Goal: Transaction & Acquisition: Purchase product/service

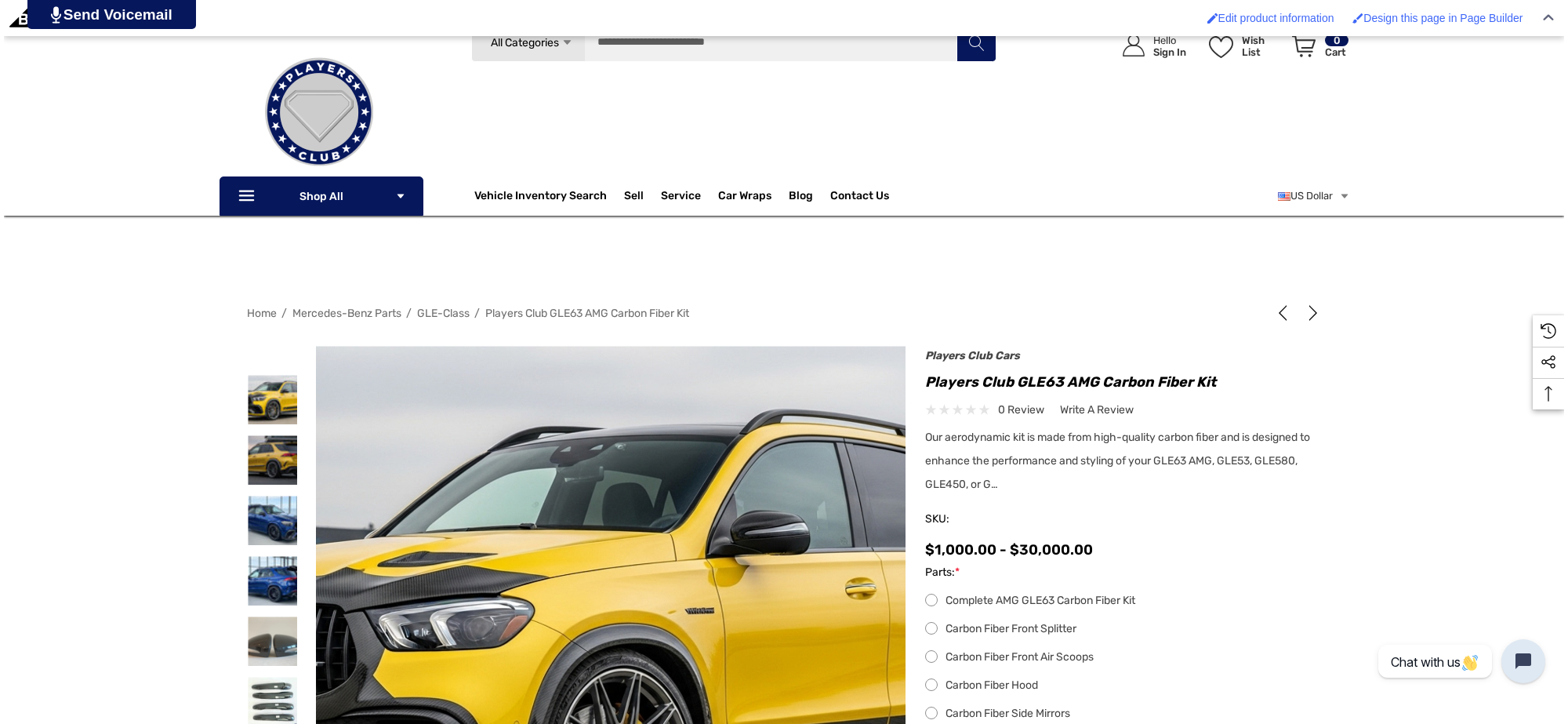
scroll to position [294, 0]
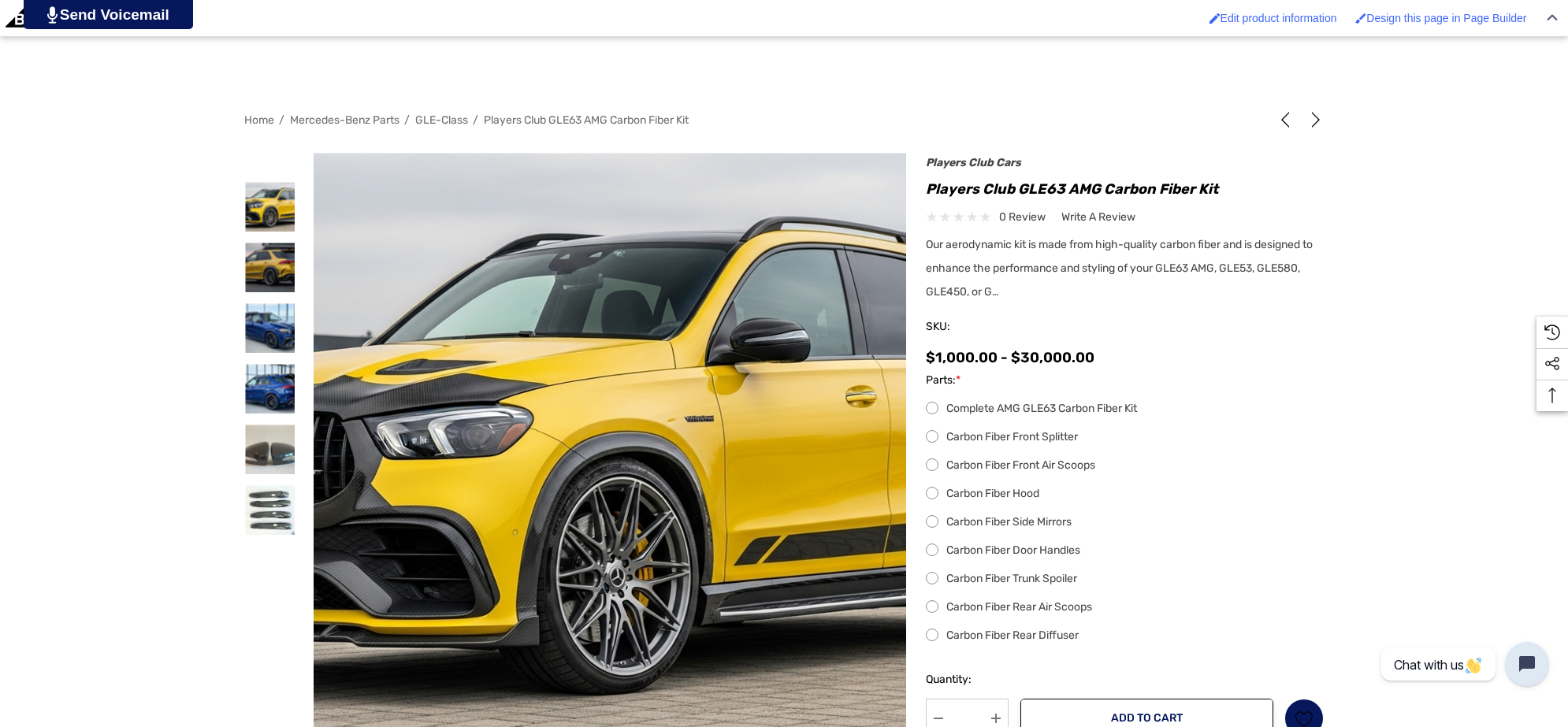
click at [927, 461] on label "Carbon Fiber Front Air Scoops" at bounding box center [1124, 466] width 398 height 19
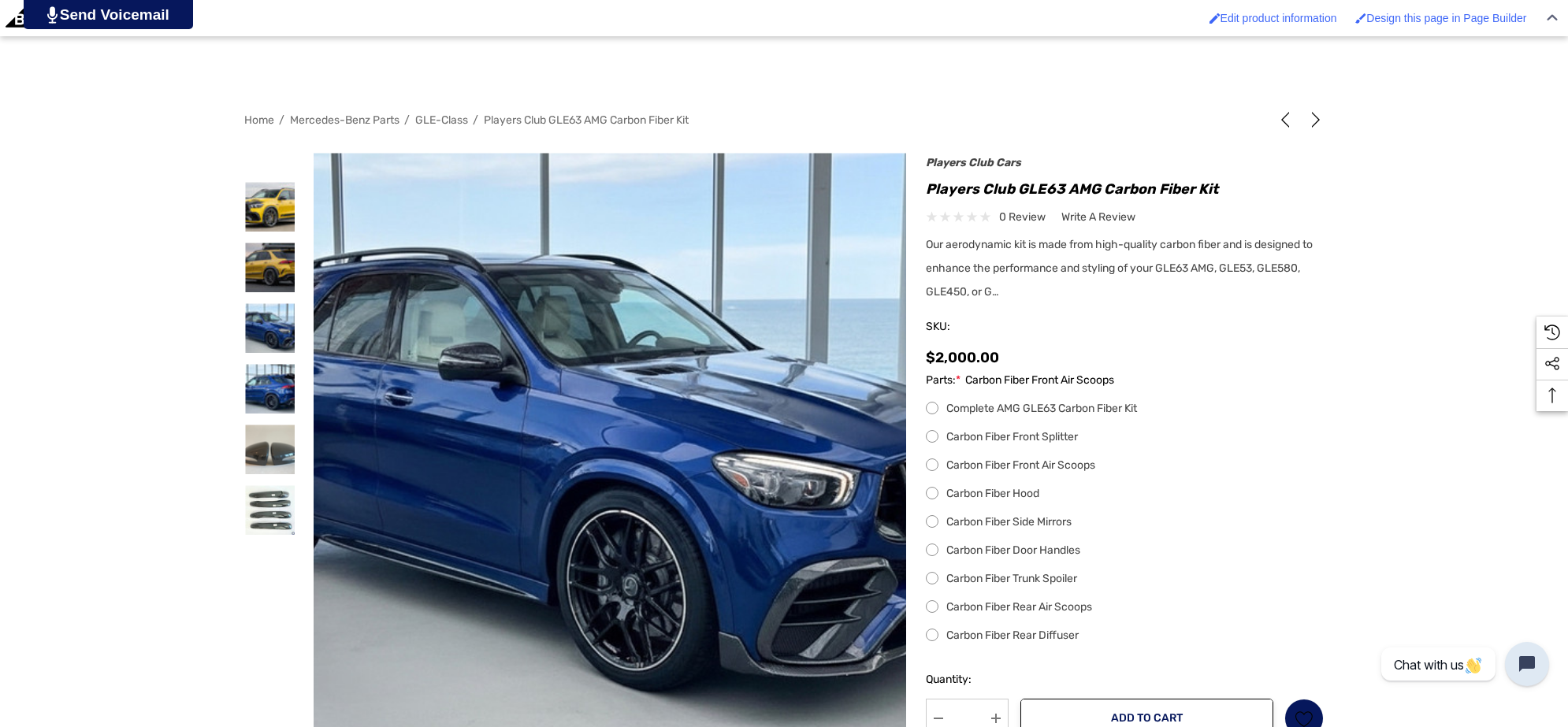
click at [927, 522] on label "Carbon Fiber Side Mirrors" at bounding box center [1124, 522] width 398 height 19
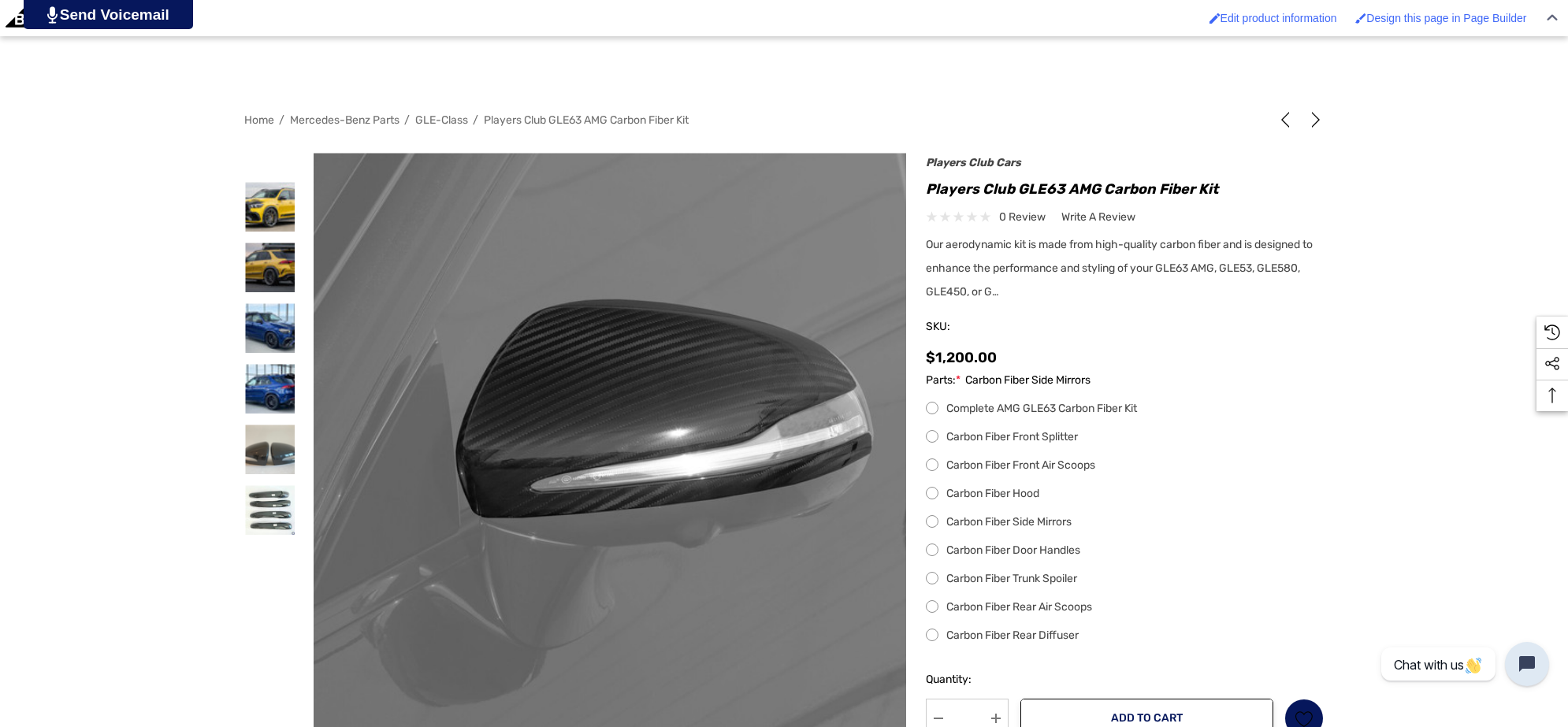
click at [928, 632] on label "Carbon Fiber Rear Diffuser" at bounding box center [1124, 635] width 398 height 19
click at [928, 633] on label "Carbon Fiber Rear Diffuser" at bounding box center [1124, 635] width 398 height 19
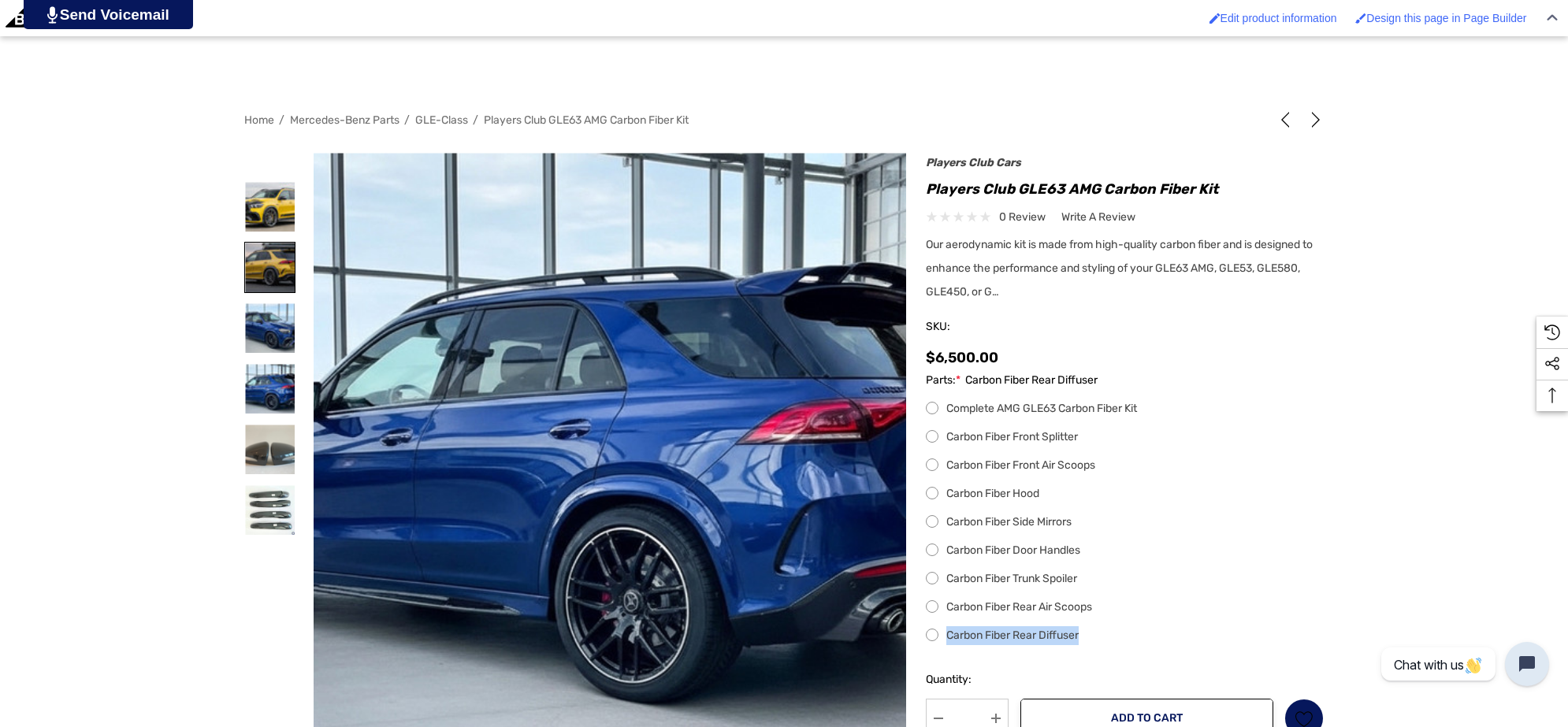
click at [288, 269] on img at bounding box center [270, 267] width 50 height 50
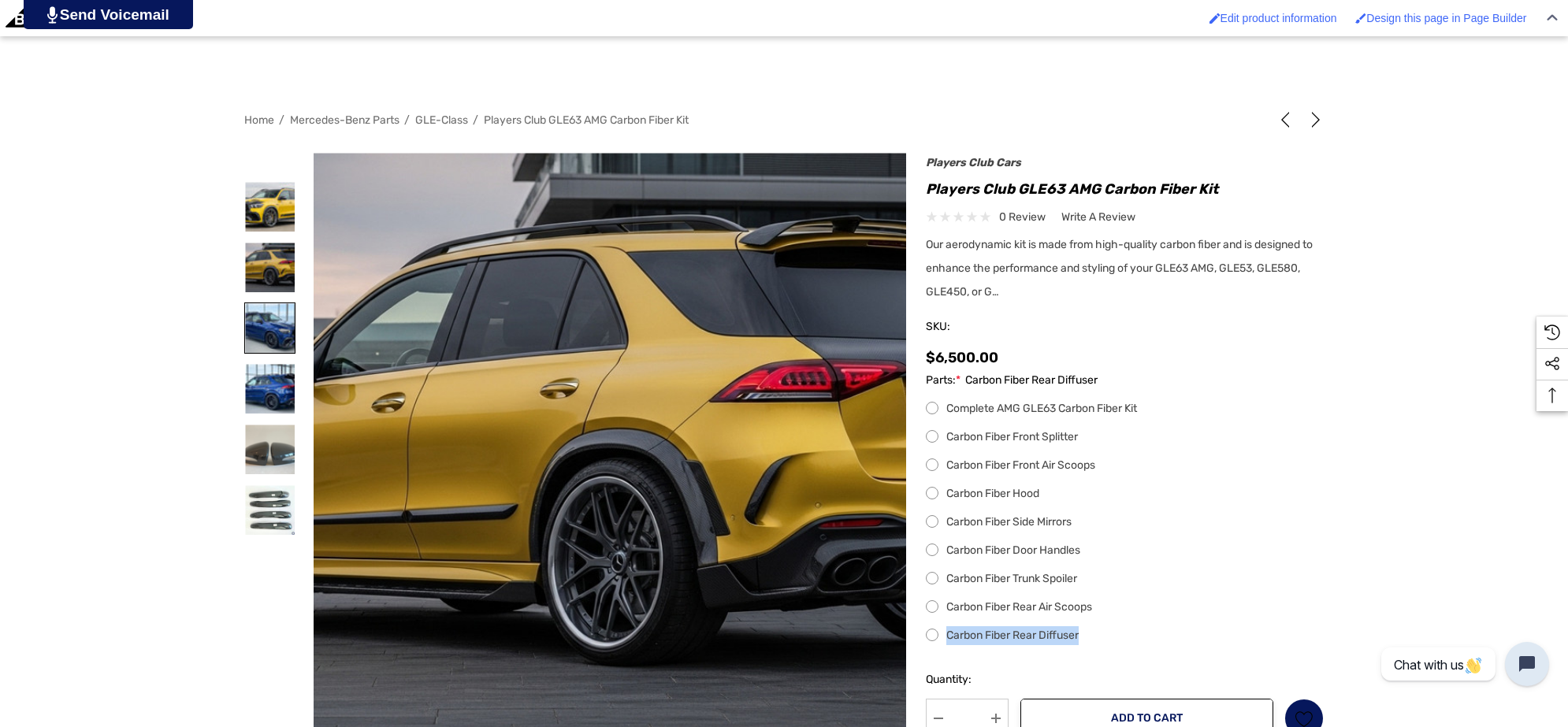
click at [274, 339] on img at bounding box center [270, 328] width 50 height 50
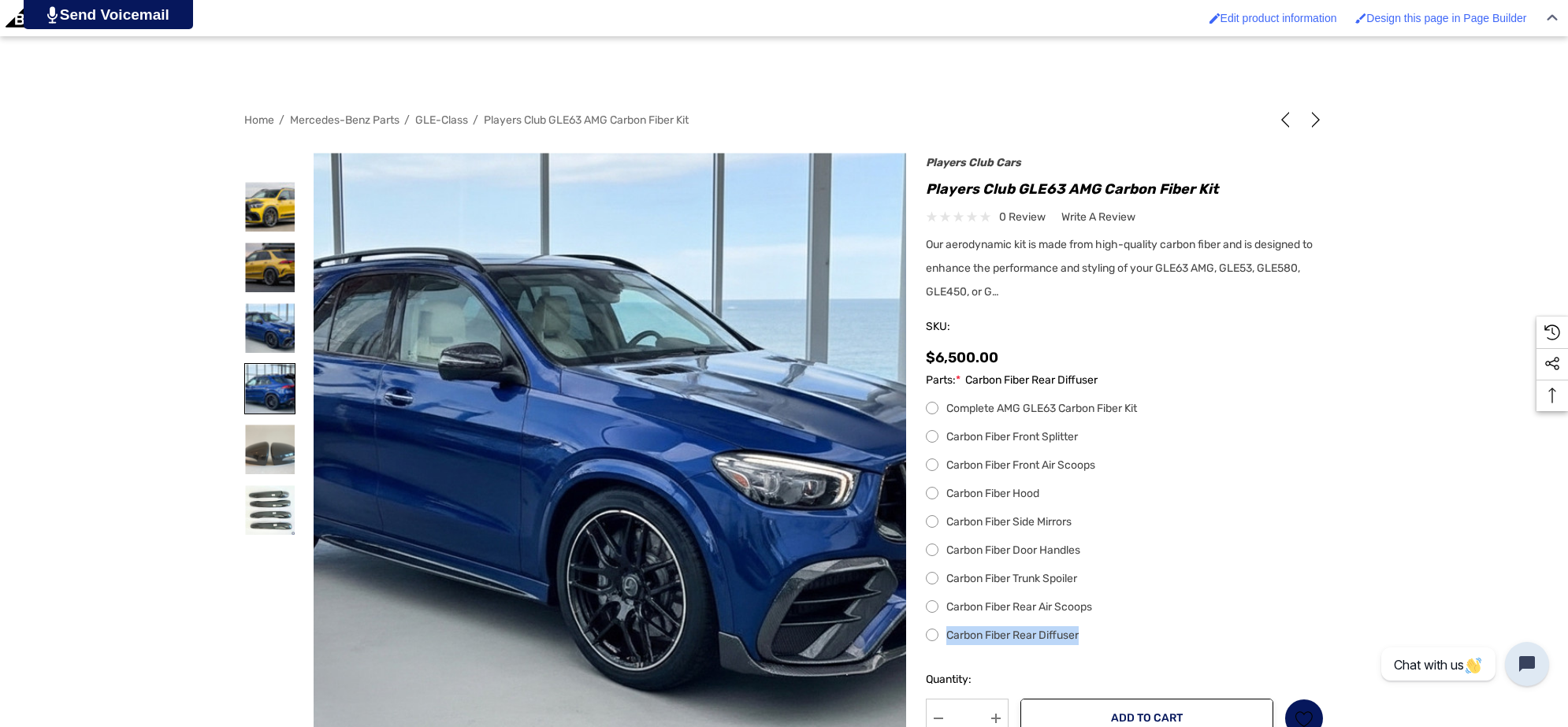
click at [277, 391] on img at bounding box center [270, 388] width 50 height 50
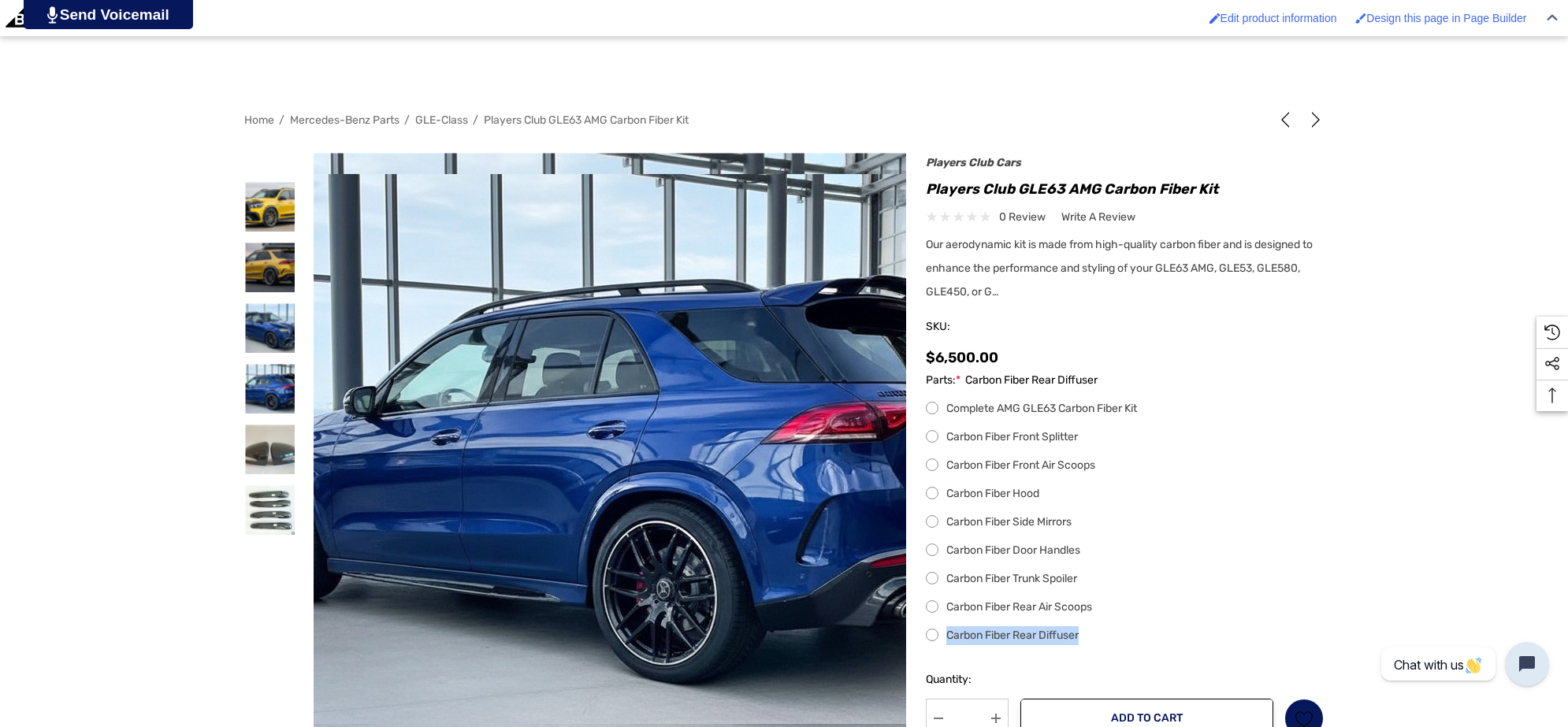
click at [561, 442] on img at bounding box center [643, 448] width 1008 height 550
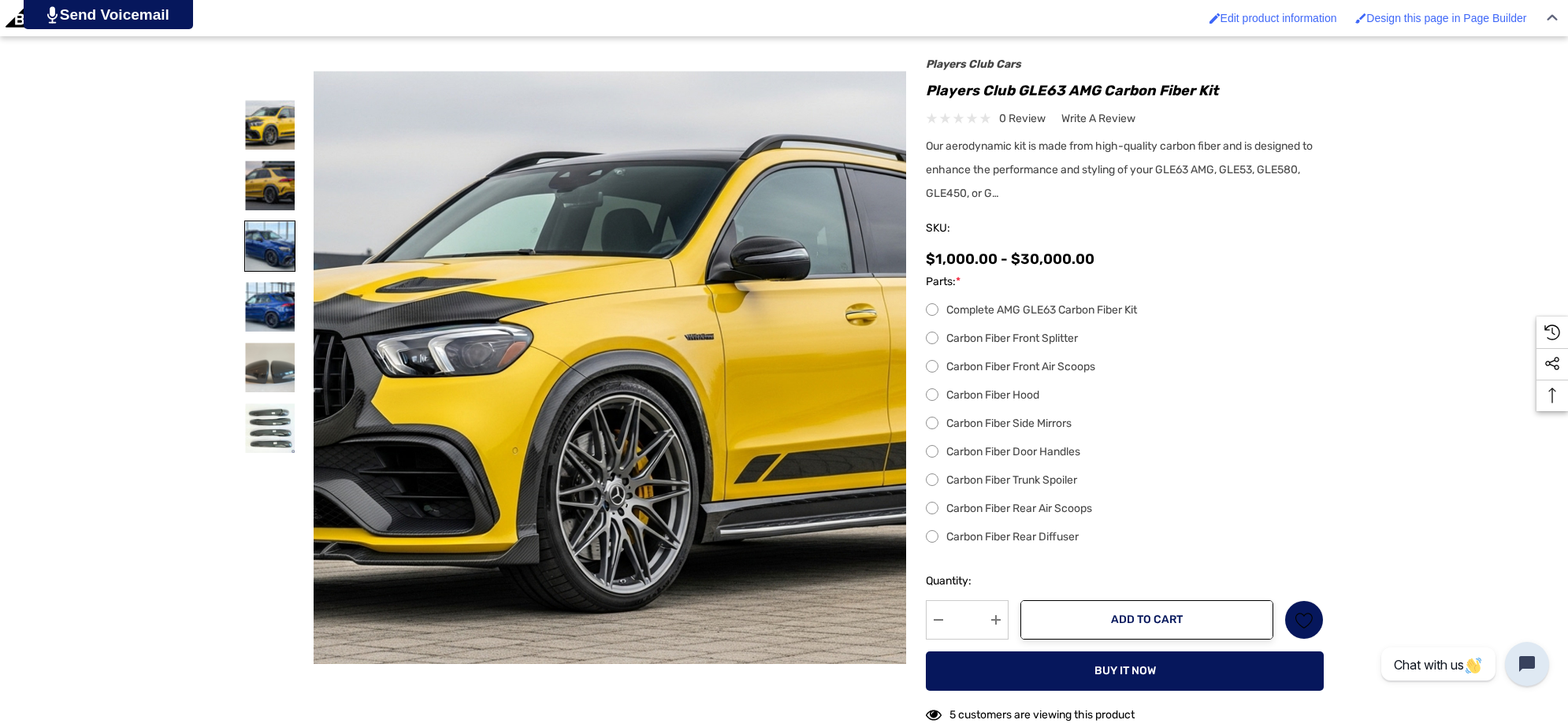
click at [261, 248] on img at bounding box center [270, 246] width 50 height 50
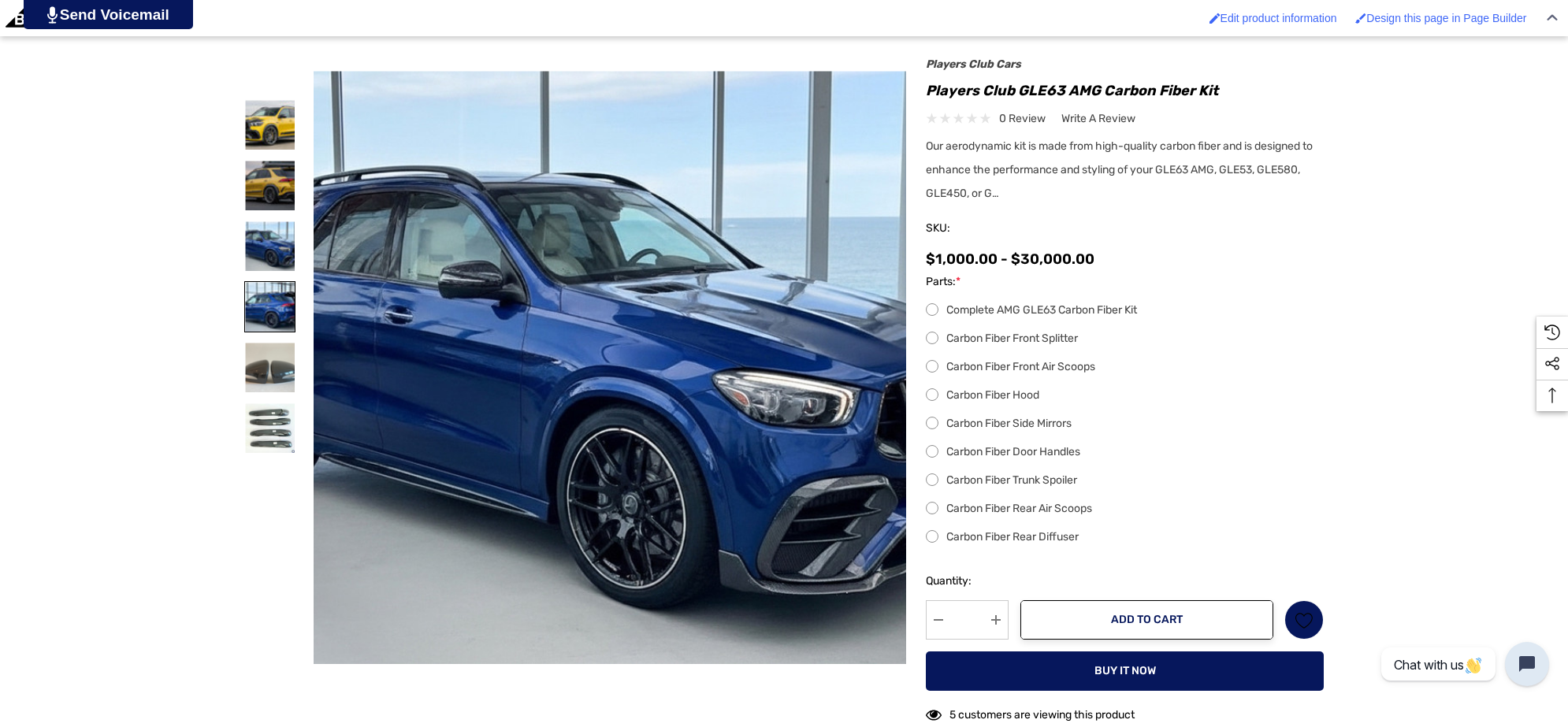
click at [281, 302] on img at bounding box center [270, 307] width 50 height 50
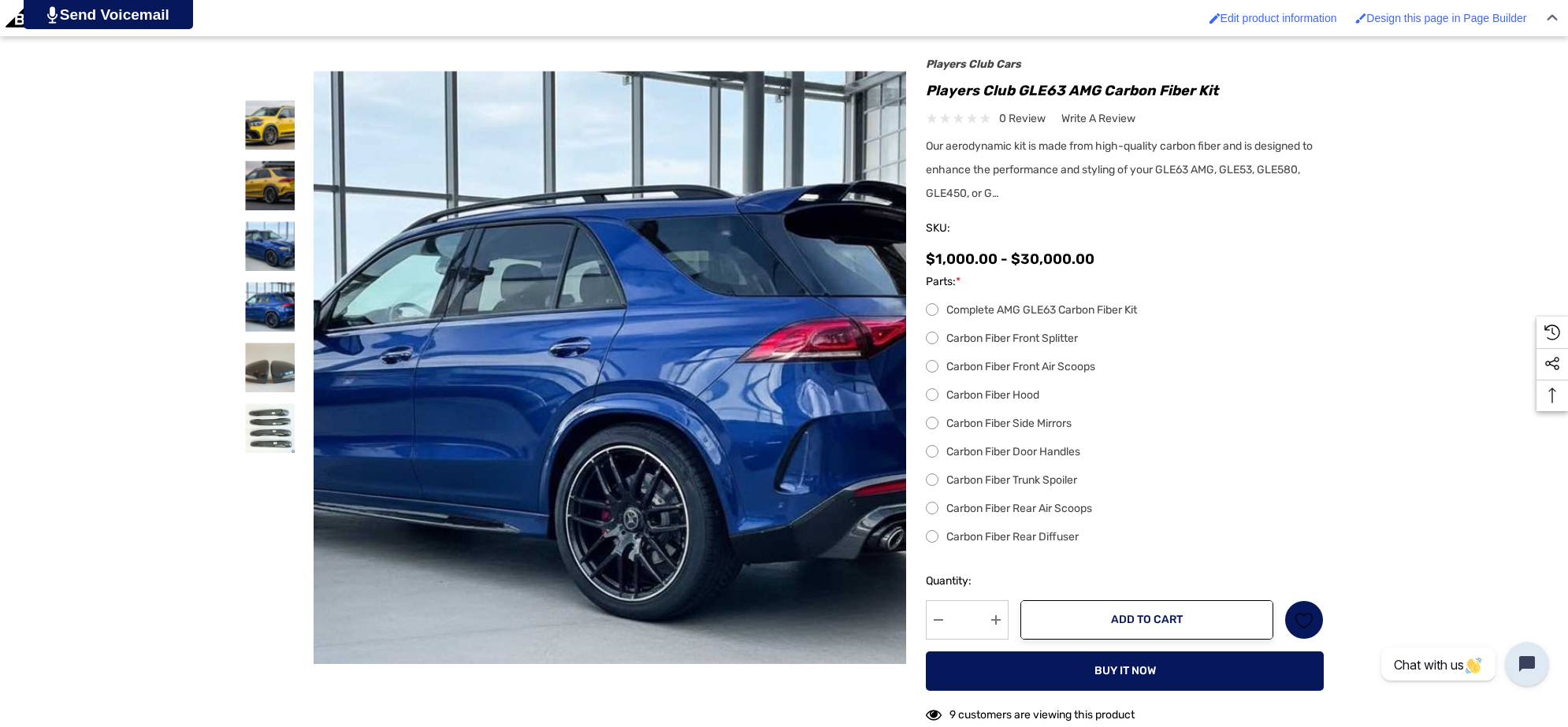
click at [934, 366] on label "Carbon Fiber Front Air Scoops" at bounding box center [1124, 366] width 398 height 19
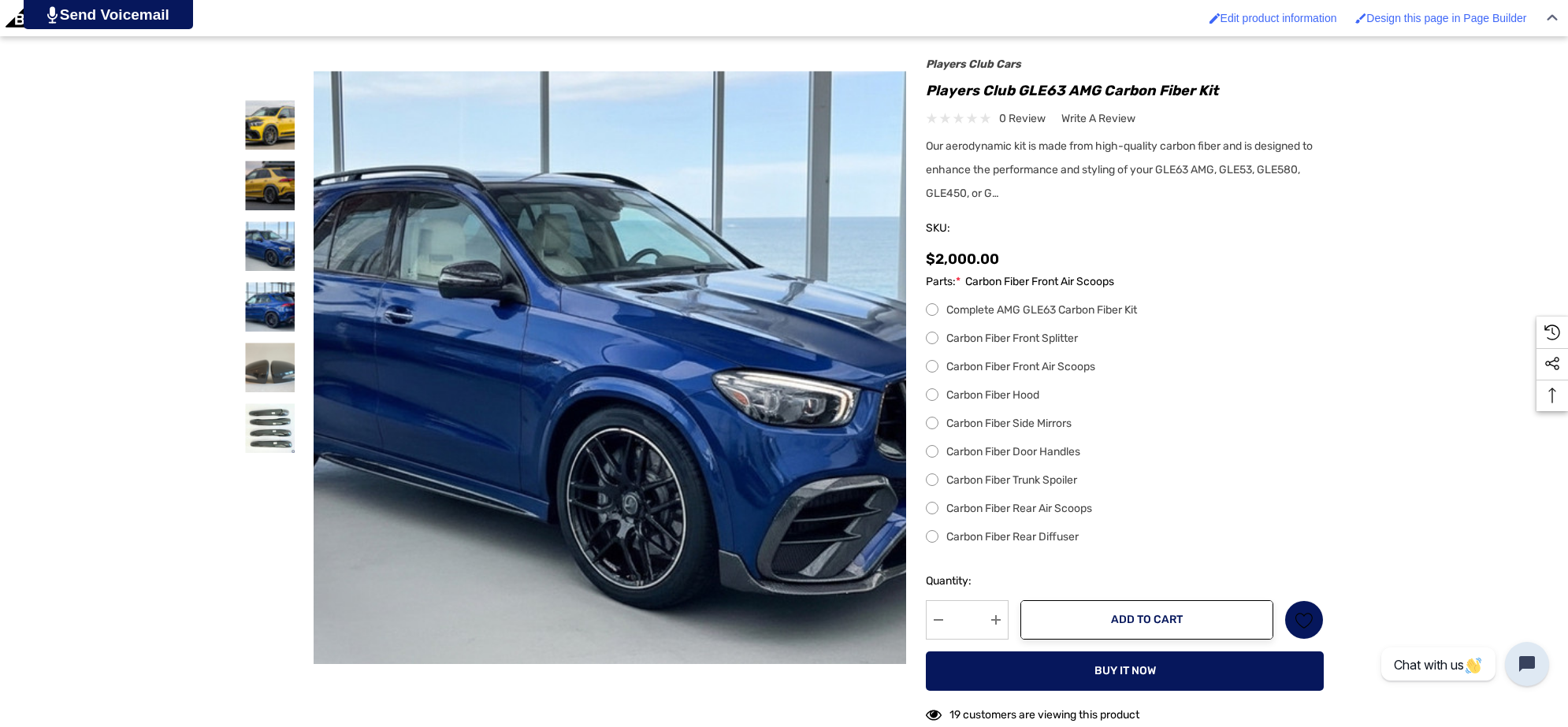
click at [931, 533] on label "Carbon Fiber Rear Diffuser" at bounding box center [1124, 537] width 398 height 19
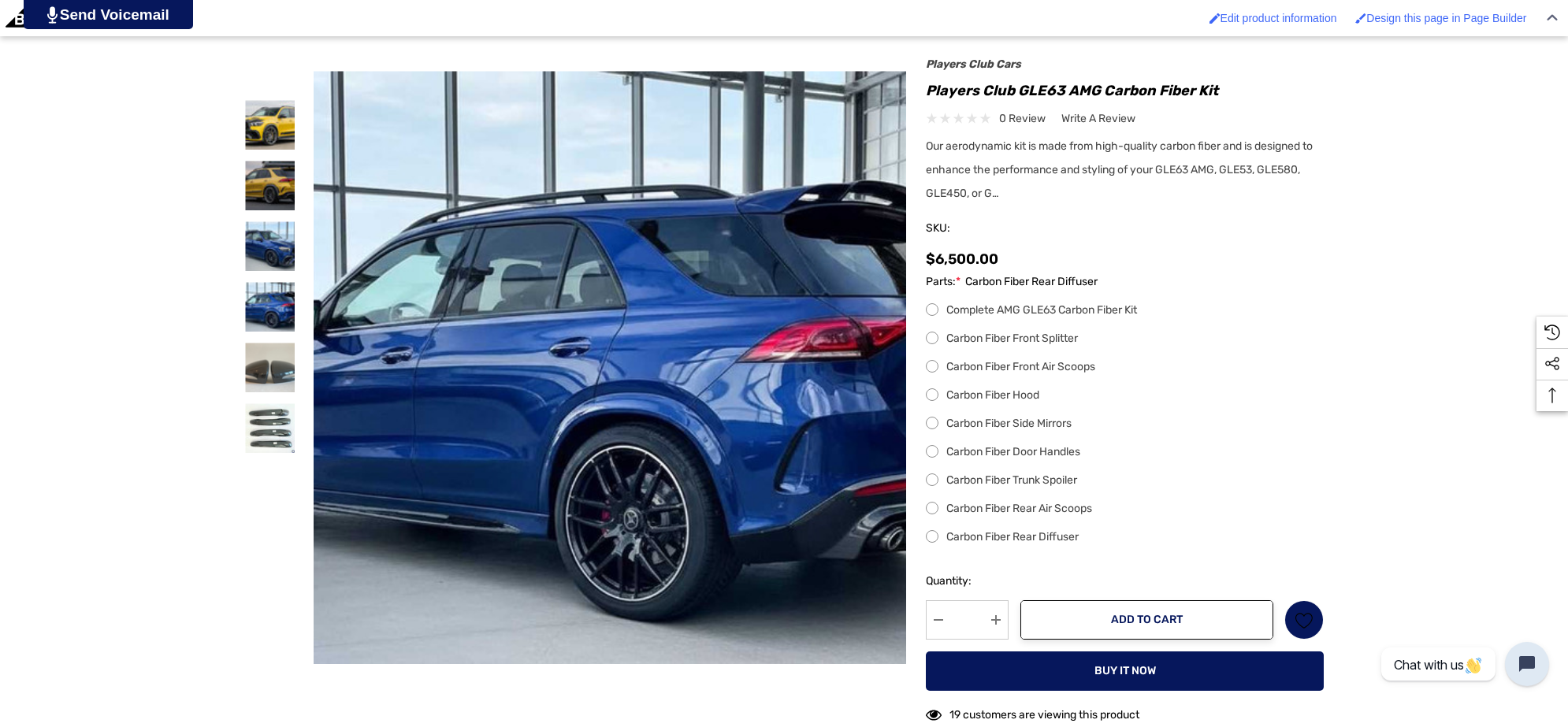
click at [928, 426] on label "Carbon Fiber Side Mirrors" at bounding box center [1124, 424] width 398 height 19
